Goal: Task Accomplishment & Management: Use online tool/utility

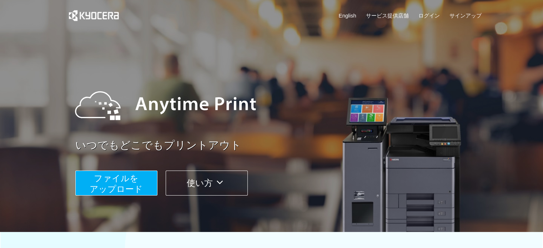
click at [139, 179] on button "ファイルを ​​アップロード" at bounding box center [116, 183] width 82 height 25
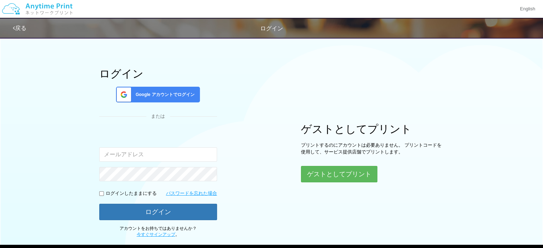
scroll to position [36, 0]
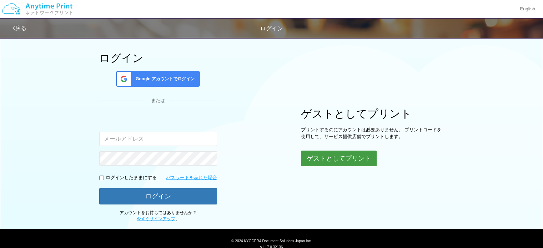
click at [325, 161] on button "ゲストとしてプリント" at bounding box center [339, 159] width 76 height 16
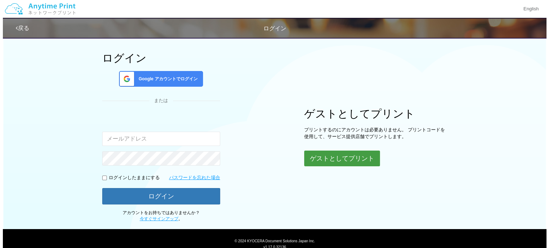
scroll to position [61, 0]
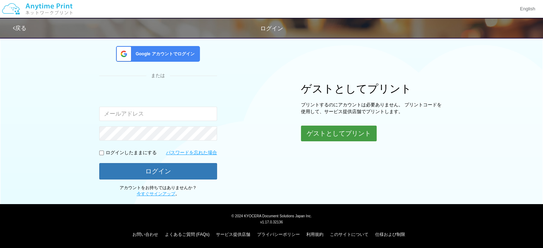
click at [340, 130] on button "ゲストとしてプリント" at bounding box center [339, 134] width 76 height 16
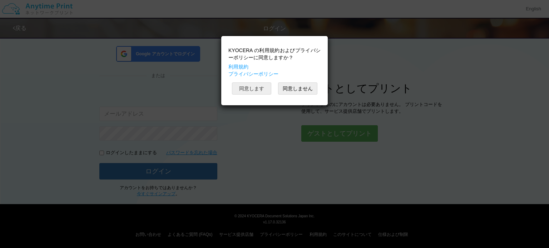
click at [262, 92] on button "同意します" at bounding box center [251, 89] width 39 height 12
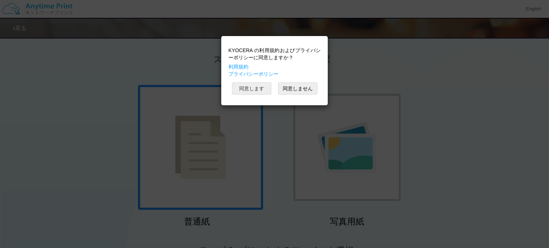
click at [260, 92] on button "同意します" at bounding box center [251, 89] width 39 height 12
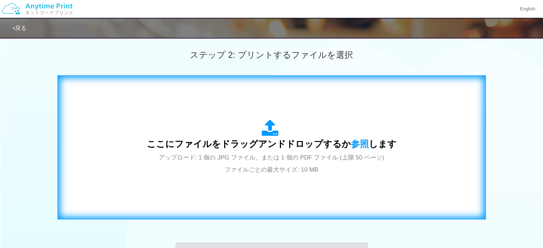
scroll to position [250, 0]
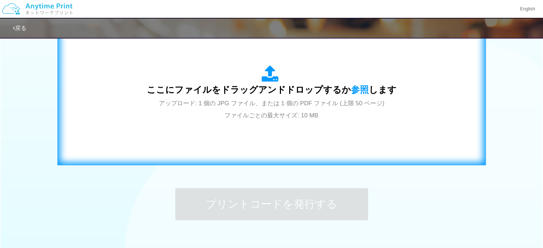
click at [262, 125] on div "ここにファイルをドラッグアンドドロップするか 参照 します アップロード: 1 個の JPG ファイル、または 1 個の PDF ファイル (上限 50 ペー…" at bounding box center [272, 93] width 414 height 129
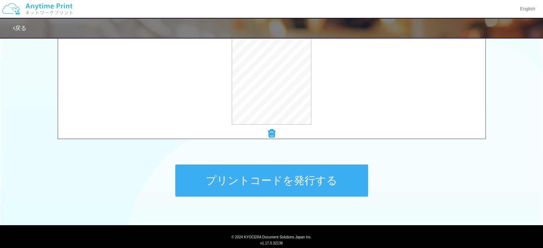
scroll to position [295, 0]
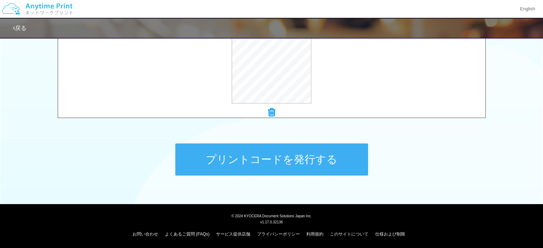
click at [208, 147] on button "プリントコードを発行する" at bounding box center [271, 160] width 193 height 32
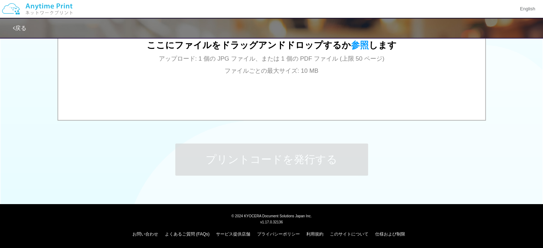
scroll to position [0, 0]
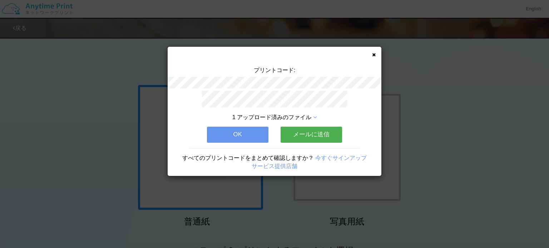
click at [217, 133] on button "OK" at bounding box center [237, 135] width 61 height 16
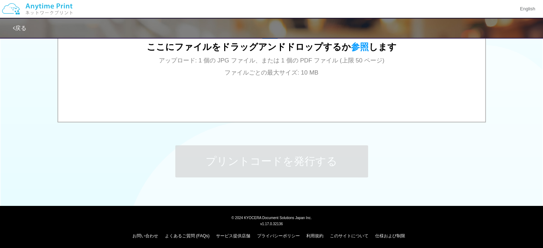
scroll to position [295, 0]
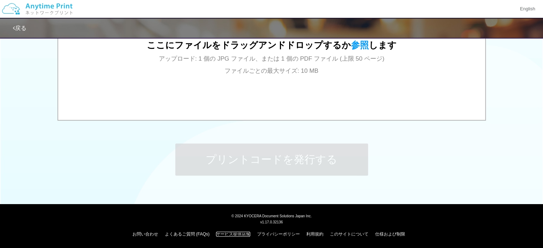
click at [229, 235] on link "サービス提供店舗" at bounding box center [233, 234] width 34 height 5
